Goal: Information Seeking & Learning: Compare options

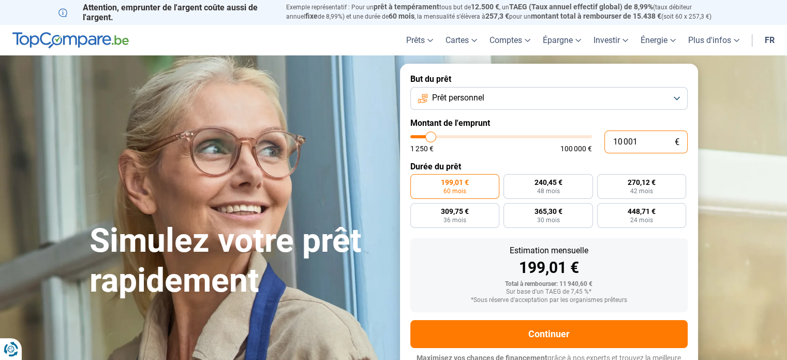
drag, startPoint x: 648, startPoint y: 142, endPoint x: 592, endPoint y: 148, distance: 56.2
click at [592, 148] on div "10 001 € 1 250 € 100 000 €" at bounding box center [548, 141] width 277 height 23
type input "1"
type input "1250"
type input "10"
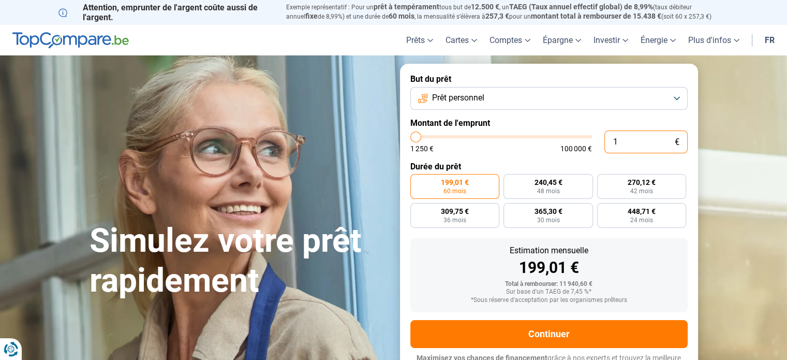
type input "1250"
type input "100"
type input "1250"
type input "1 000"
type input "1250"
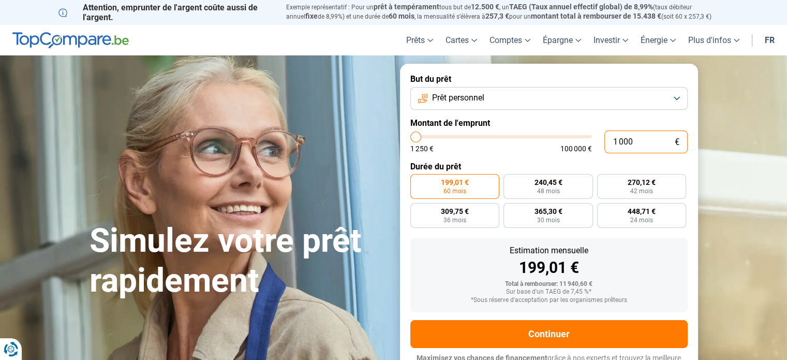
type input "10 000"
type input "10000"
radio input "true"
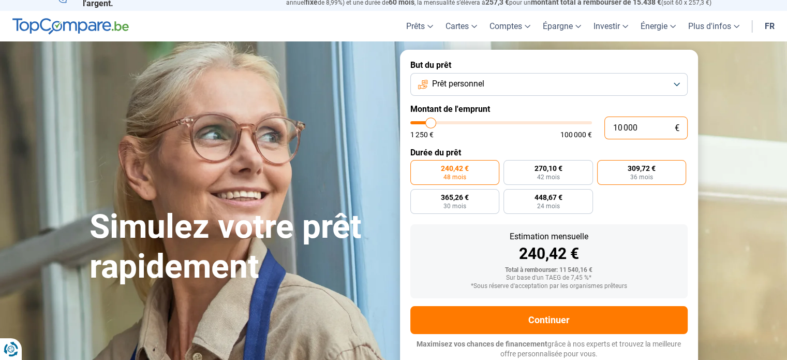
type input "10 000"
click at [633, 170] on span "309,72 €" at bounding box center [642, 168] width 28 height 7
click at [604, 167] on input "309,72 € 36 mois" at bounding box center [600, 163] width 7 height 7
radio input "true"
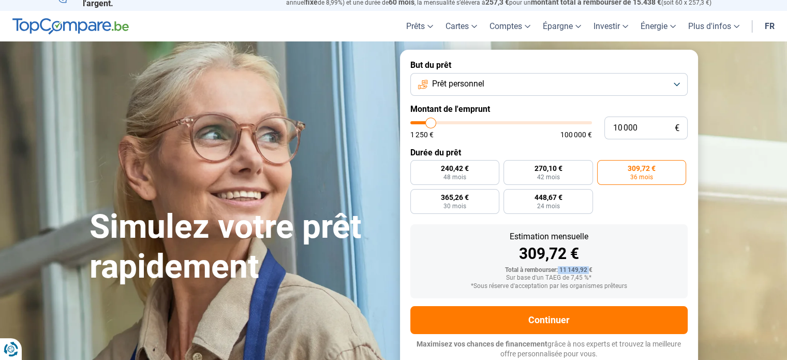
drag, startPoint x: 559, startPoint y: 270, endPoint x: 589, endPoint y: 269, distance: 29.5
click at [589, 269] on div "Total à rembourser: 11 149,92 €" at bounding box center [549, 269] width 261 height 7
copy div "11 149,92"
drag, startPoint x: 642, startPoint y: 128, endPoint x: 605, endPoint y: 140, distance: 38.6
click at [605, 140] on form "But du prêt Prêt personnel Montant de l'emprunt 10 000 € 1 250 € 100 000 € Duré…" at bounding box center [549, 209] width 298 height 319
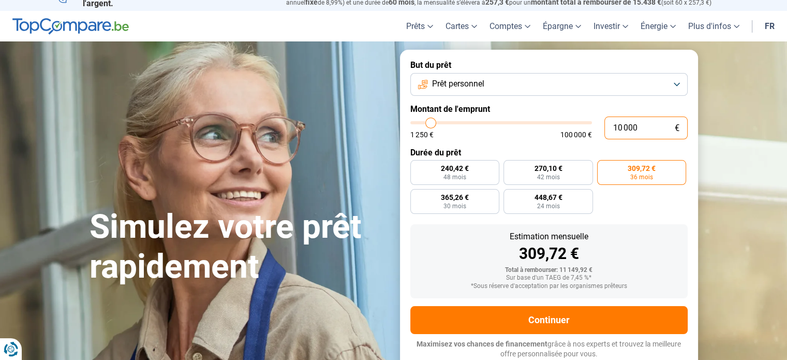
type input "4"
type input "1250"
type input "40"
type input "1250"
type input "400"
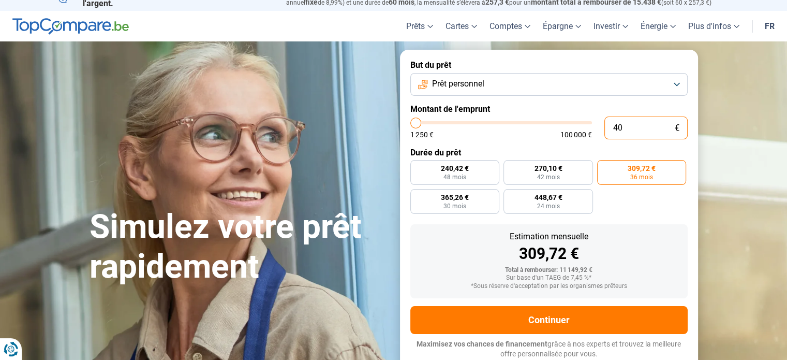
type input "1250"
type input "4 000"
type input "4000"
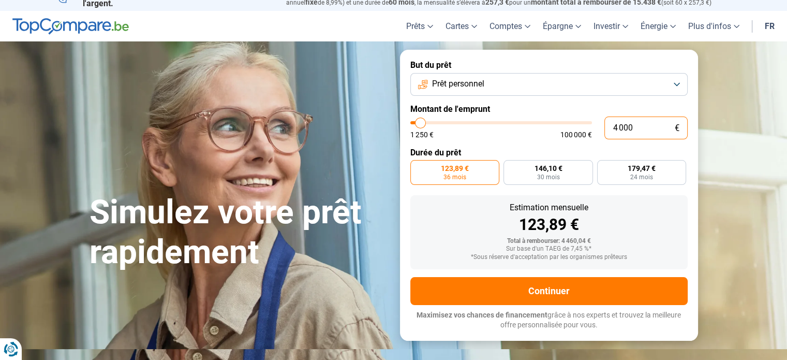
scroll to position [0, 0]
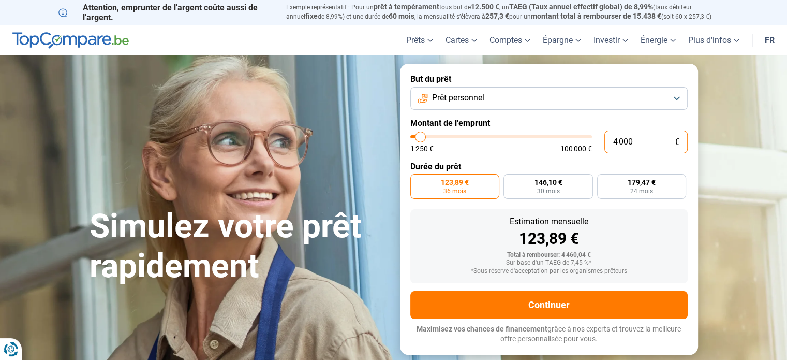
drag, startPoint x: 638, startPoint y: 142, endPoint x: 593, endPoint y: 146, distance: 45.2
click at [593, 146] on div "4 000 € 1 250 € 100 000 €" at bounding box center [548, 141] width 277 height 23
type input "3"
type input "1250"
type input "30"
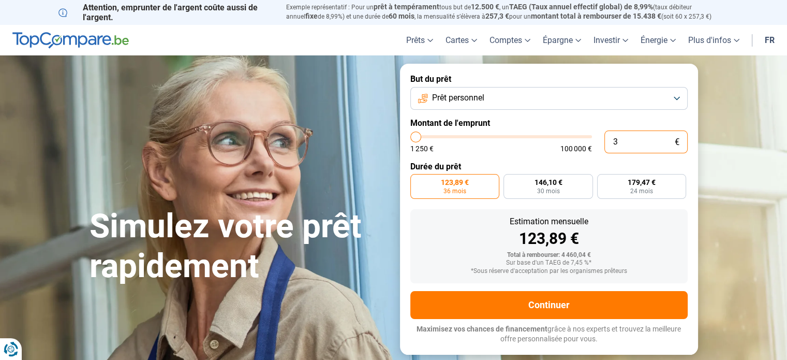
type input "1250"
type input "300"
type input "1250"
type input "3 000"
type input "3000"
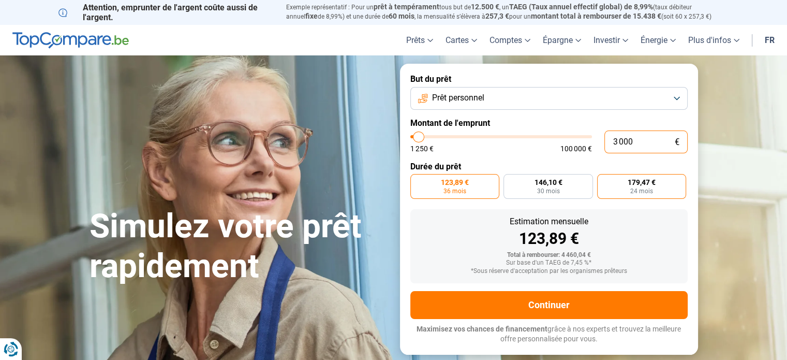
radio input "true"
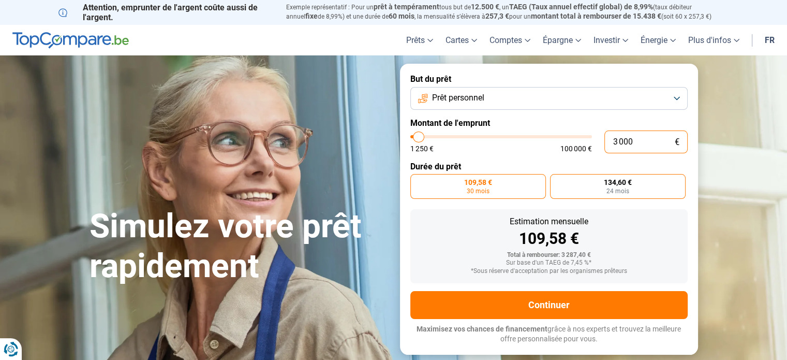
type input "3 000"
click at [616, 188] on span "24 mois" at bounding box center [617, 191] width 23 height 6
click at [557, 181] on input "134,60 € 24 mois" at bounding box center [553, 177] width 7 height 7
radio input "true"
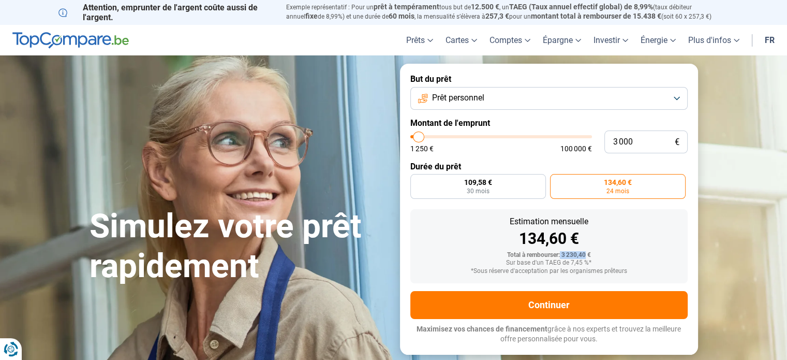
drag, startPoint x: 585, startPoint y: 256, endPoint x: 560, endPoint y: 256, distance: 24.3
click at [560, 256] on div "Total à rembourser: 3 230,40 €" at bounding box center [549, 254] width 261 height 7
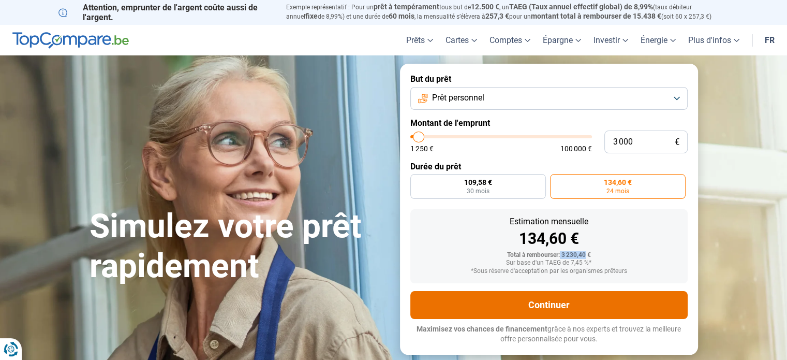
copy div "3 230,40"
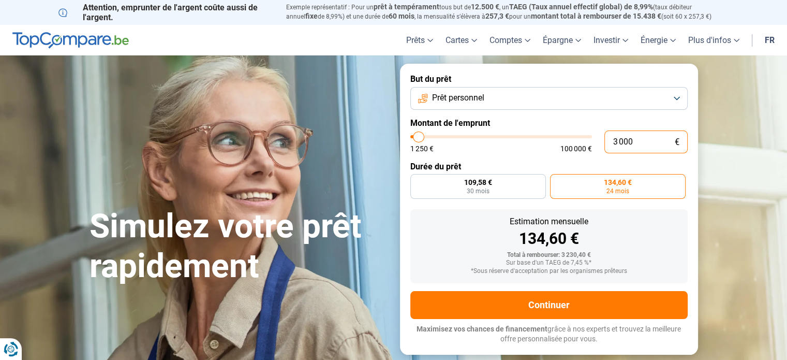
drag, startPoint x: 635, startPoint y: 139, endPoint x: 608, endPoint y: 146, distance: 28.5
click at [608, 146] on input "3 000" at bounding box center [645, 141] width 83 height 23
type input "1"
type input "1250"
type input "15"
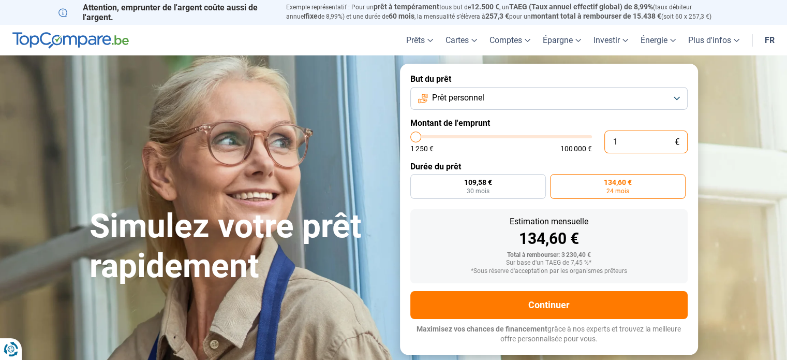
type input "1250"
type input "155"
type input "1250"
type input "1 550"
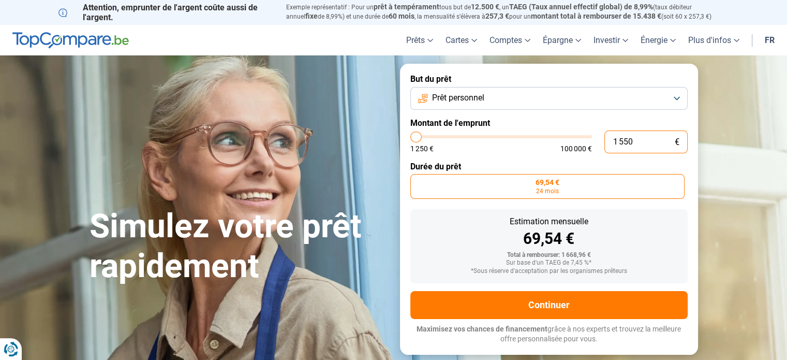
type input "1500"
drag, startPoint x: 588, startPoint y: 254, endPoint x: 561, endPoint y: 256, distance: 27.0
click at [561, 256] on div "Total à rembourser: 1 668,96 €" at bounding box center [549, 254] width 261 height 7
copy div "1 668,96"
drag, startPoint x: 634, startPoint y: 141, endPoint x: 612, endPoint y: 149, distance: 23.1
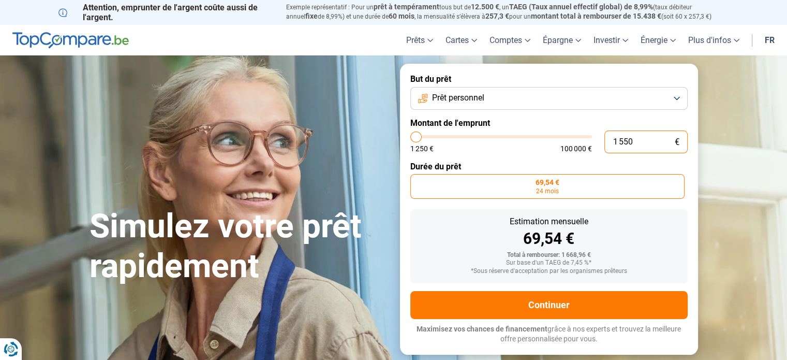
click at [612, 149] on input "1 550" at bounding box center [645, 141] width 83 height 23
type input "4"
type input "1250"
type input "40"
type input "1250"
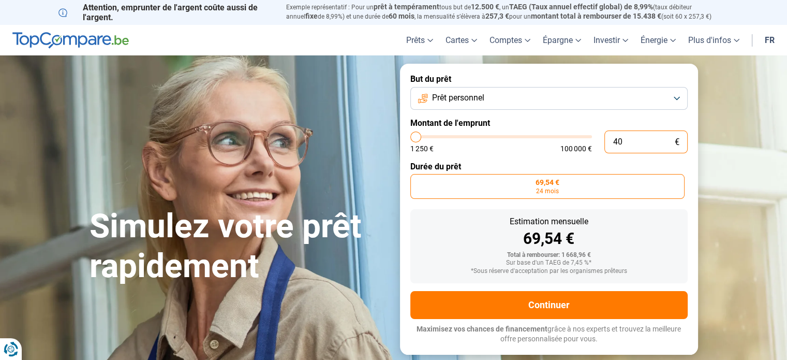
type input "400"
type input "1250"
type input "4 000"
type input "4000"
radio input "false"
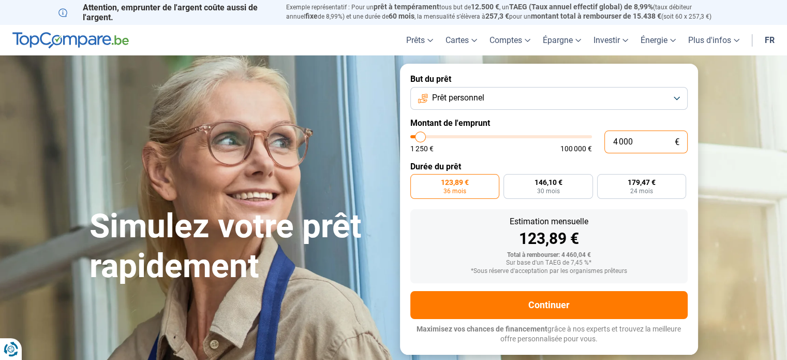
type input "4 000"
drag, startPoint x: 586, startPoint y: 254, endPoint x: 562, endPoint y: 254, distance: 23.3
click at [562, 254] on div "Total à rembourser: 4 460,04 €" at bounding box center [549, 254] width 261 height 7
copy div "4 460,04"
